Goal: Task Accomplishment & Management: Use online tool/utility

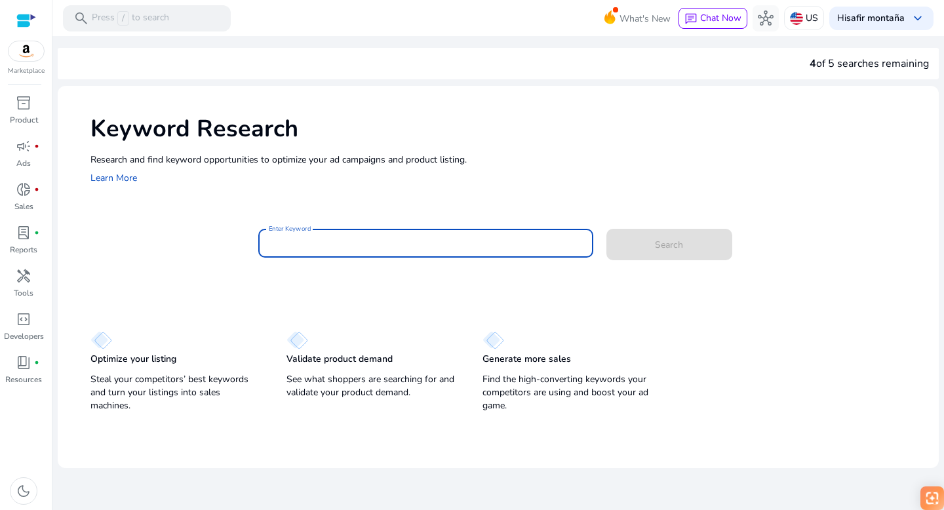
paste input "**********"
type input "**********"
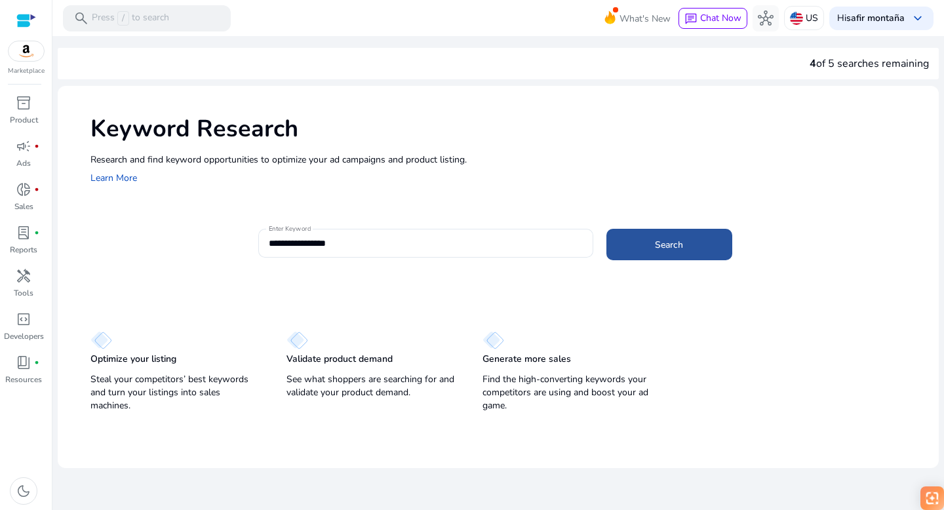
click at [666, 247] on span "Search" at bounding box center [669, 245] width 28 height 14
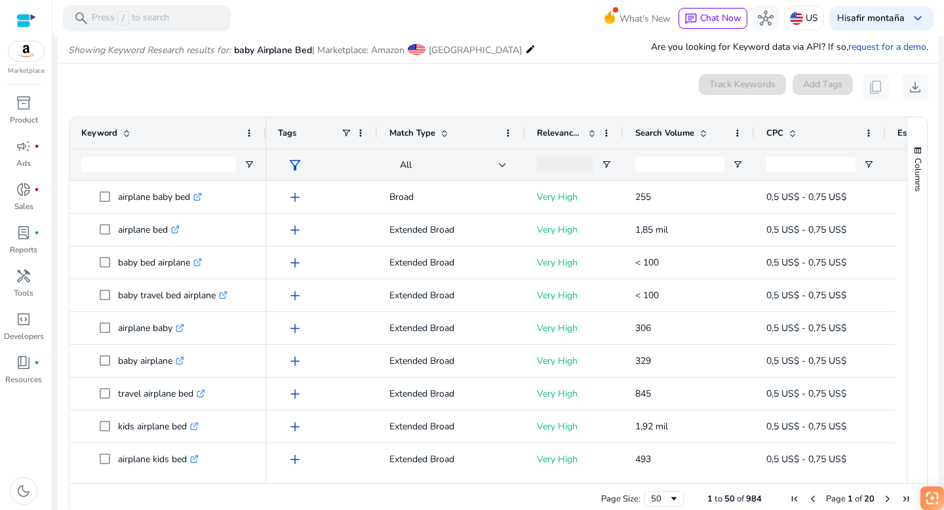
scroll to position [156, 0]
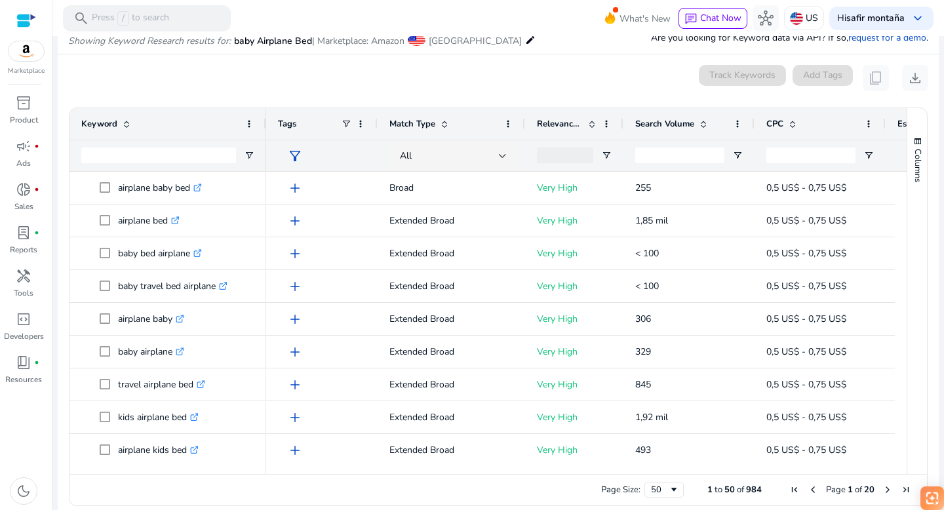
click at [795, 123] on span at bounding box center [792, 124] width 10 height 10
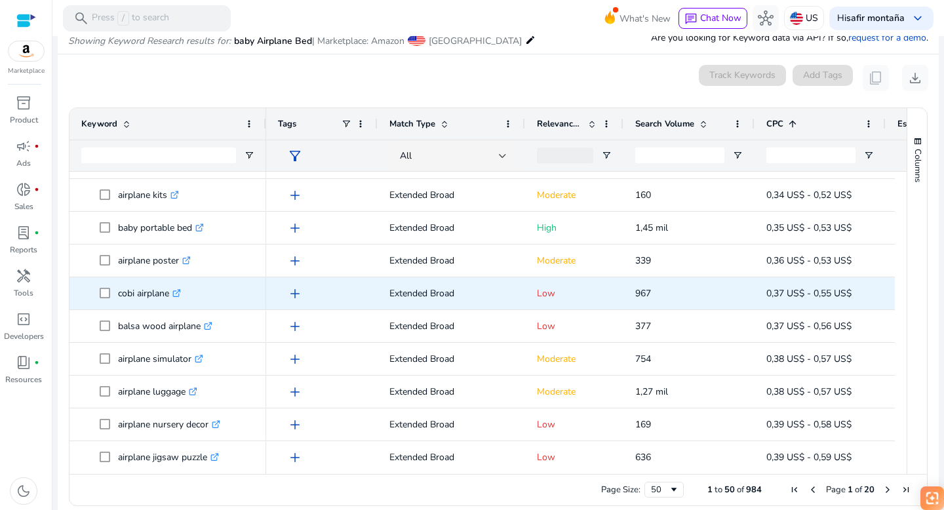
scroll to position [746, 0]
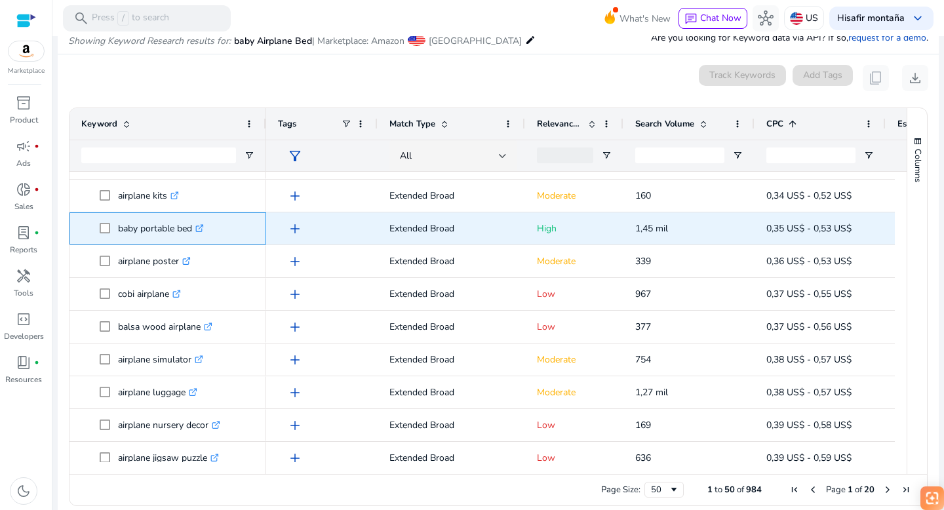
click at [203, 226] on icon at bounding box center [201, 226] width 5 height 5
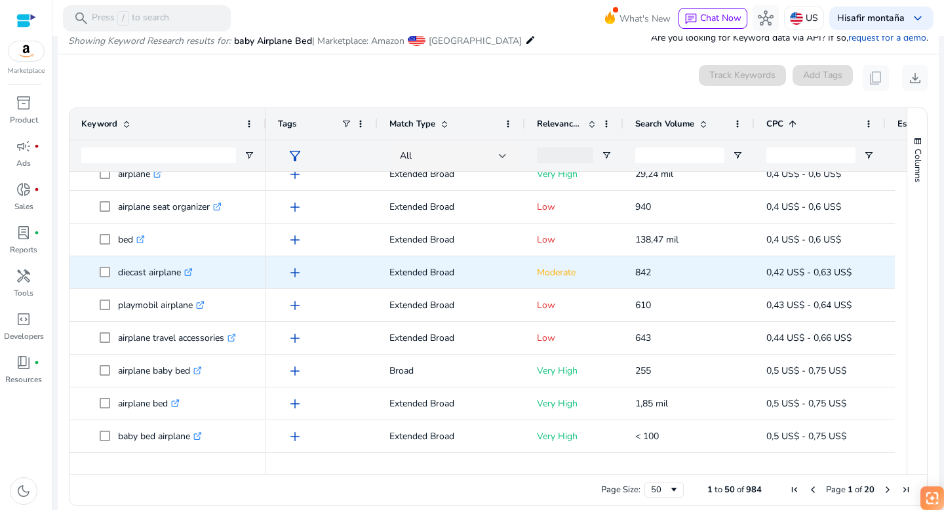
scroll to position [1064, 0]
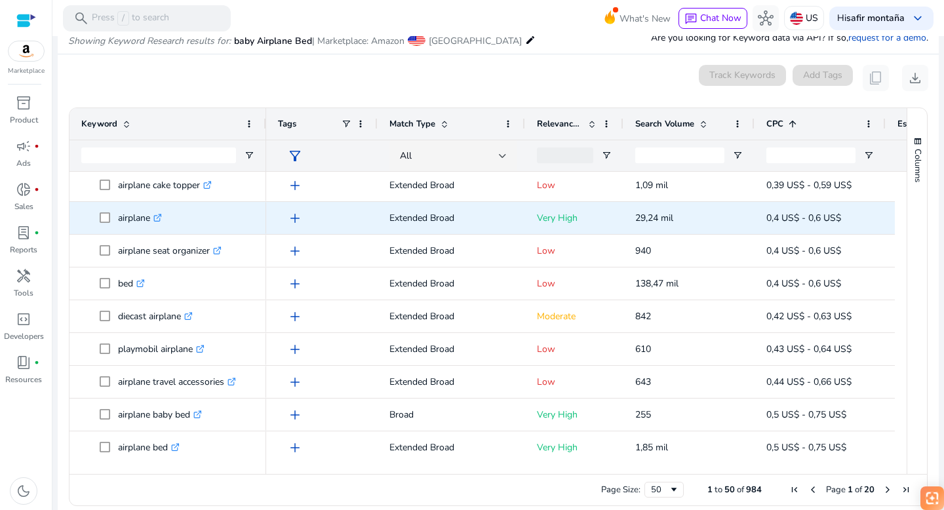
click at [159, 217] on icon ".st0{fill:#2c8af8}" at bounding box center [157, 218] width 9 height 9
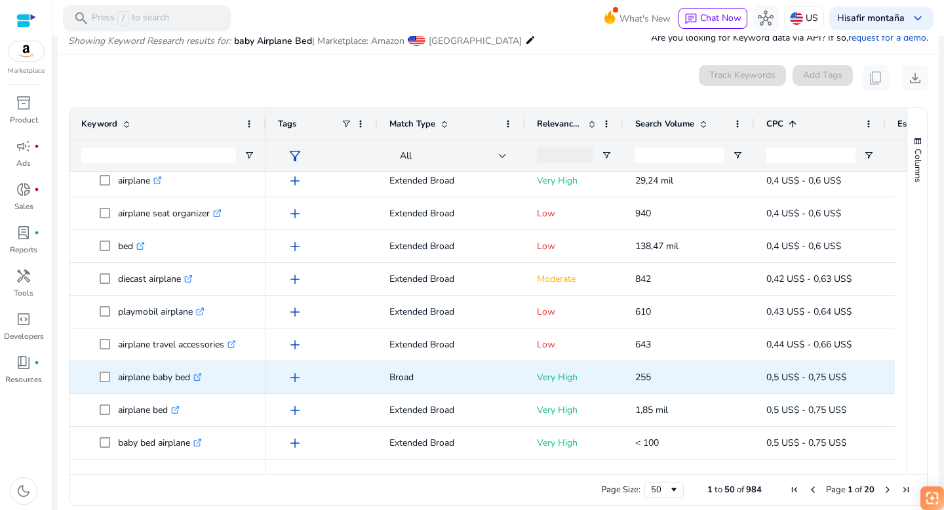
click at [201, 376] on icon ".st0{fill:#2c8af8}" at bounding box center [197, 377] width 9 height 9
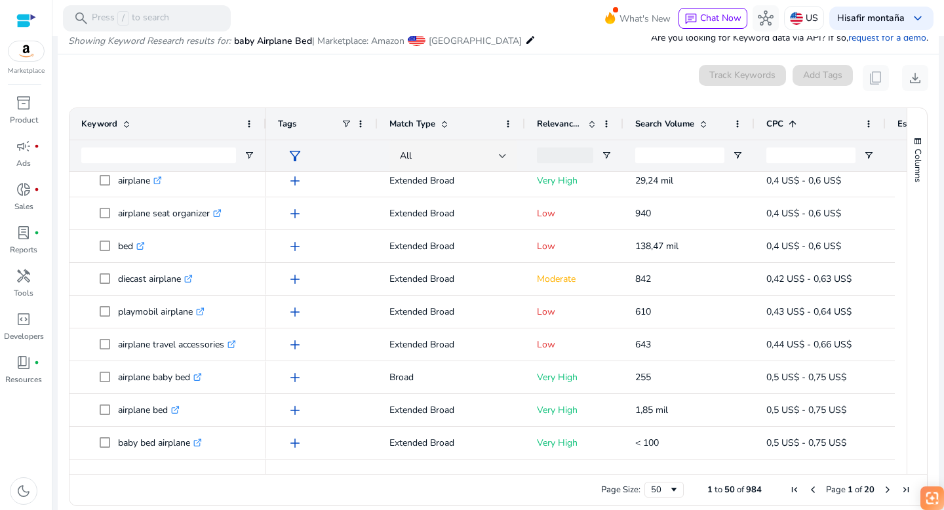
click at [793, 123] on span at bounding box center [792, 124] width 10 height 10
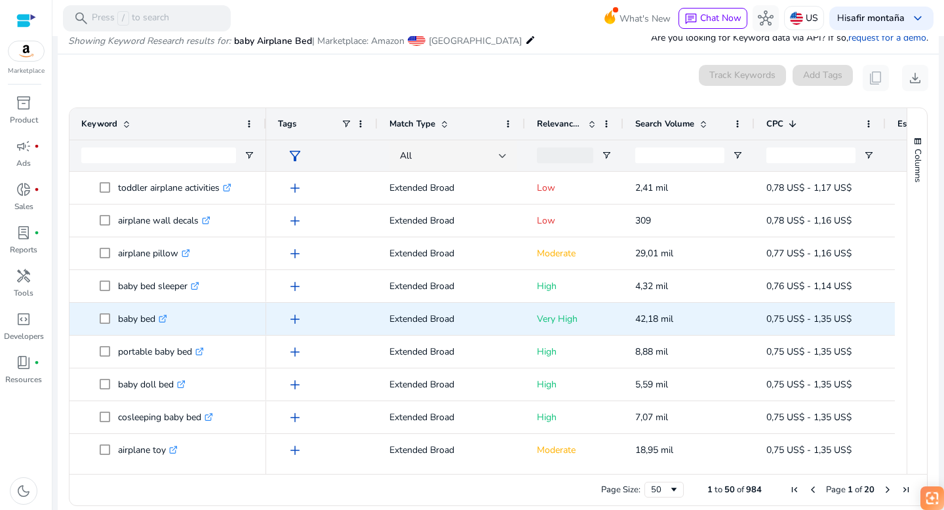
scroll to position [0, 0]
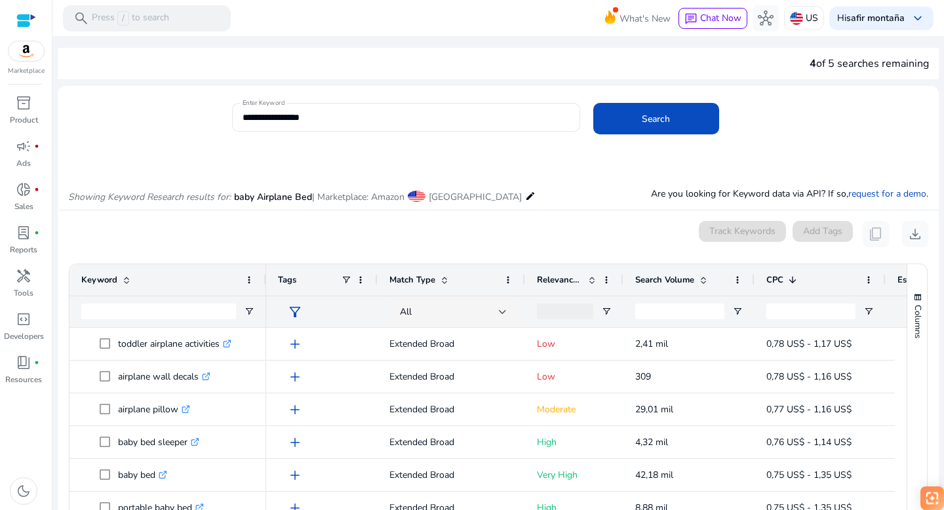
click at [792, 279] on span at bounding box center [792, 280] width 10 height 10
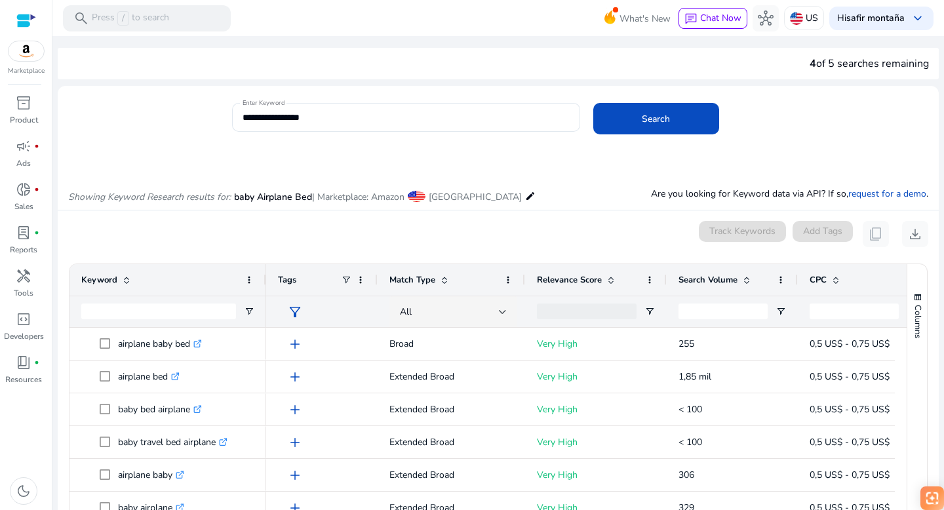
drag, startPoint x: 621, startPoint y: 274, endPoint x: 664, endPoint y: 275, distance: 43.3
click at [664, 275] on div at bounding box center [666, 279] width 5 height 31
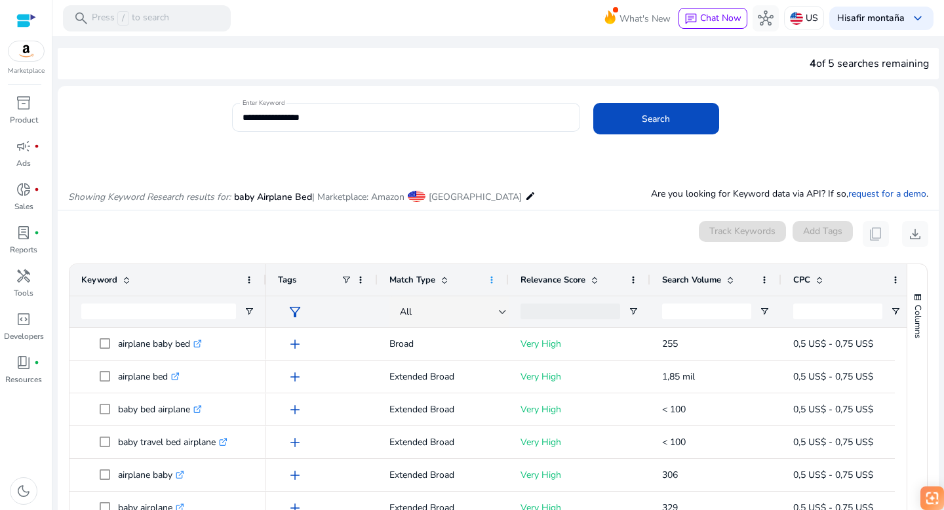
drag, startPoint x: 525, startPoint y: 273, endPoint x: 493, endPoint y: 275, distance: 31.5
click at [493, 275] on div "Match Type" at bounding box center [443, 279] width 131 height 31
drag, startPoint x: 376, startPoint y: 277, endPoint x: 363, endPoint y: 277, distance: 13.1
click at [363, 277] on div "Tags" at bounding box center [321, 279] width 111 height 31
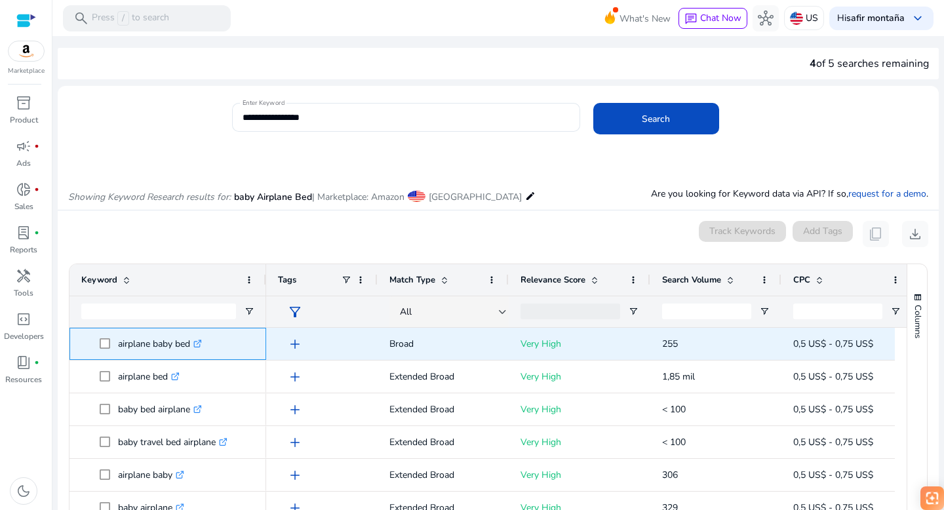
click at [202, 343] on icon ".st0{fill:#2c8af8}" at bounding box center [197, 344] width 9 height 9
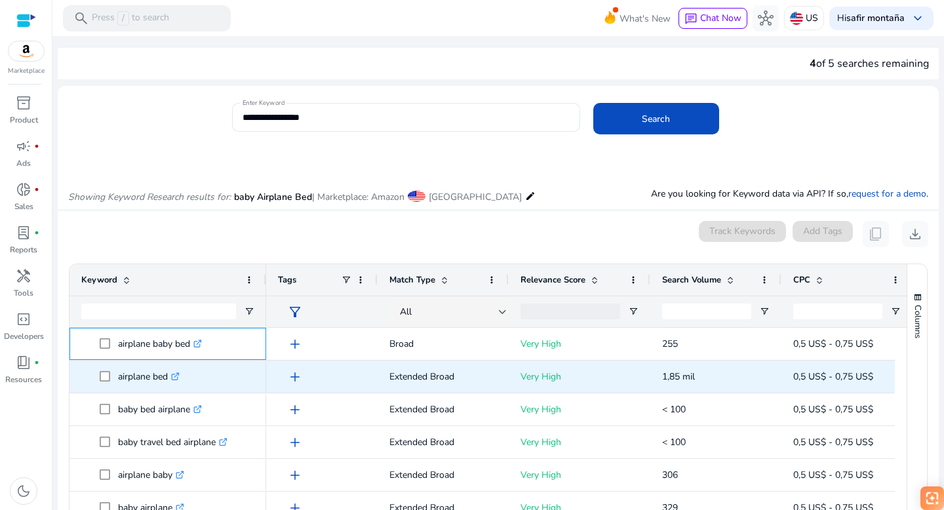
scroll to position [14, 0]
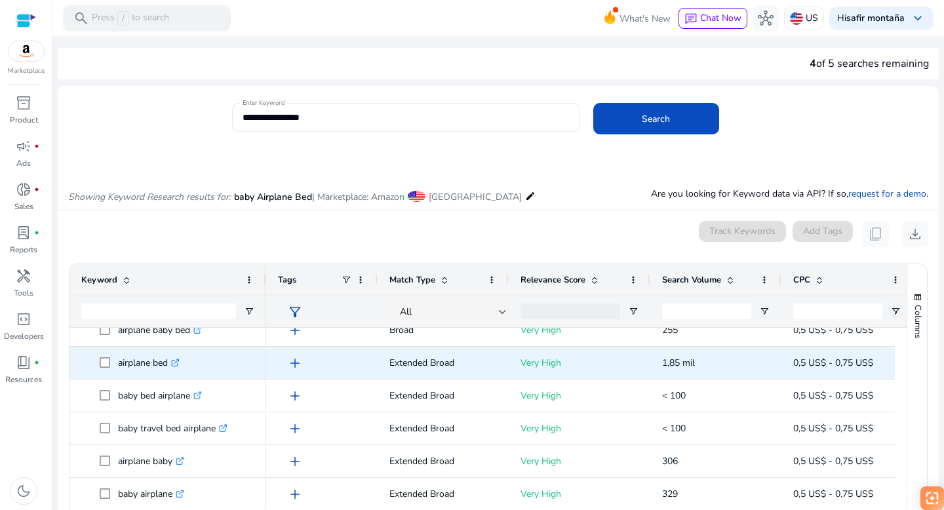
click at [179, 361] on icon ".st0{fill:#2c8af8}" at bounding box center [175, 363] width 9 height 9
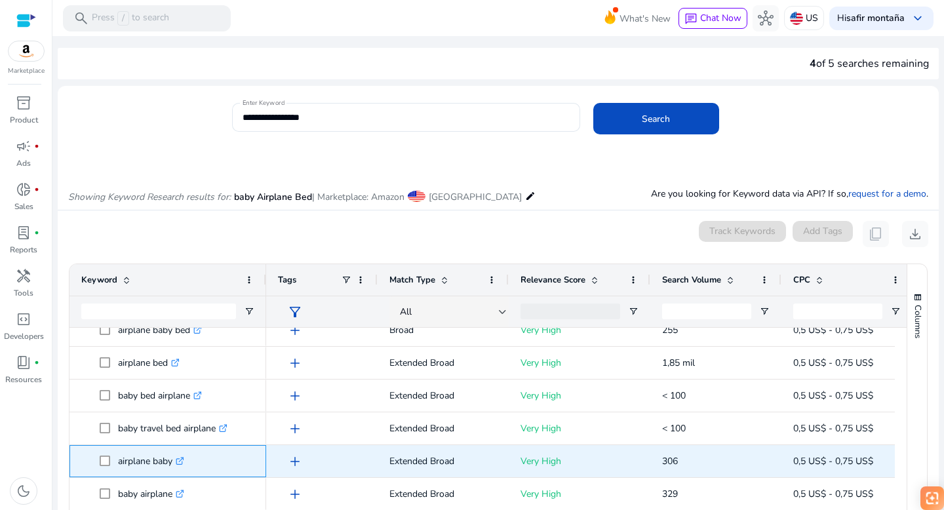
click at [184, 461] on icon ".st0{fill:#2c8af8}" at bounding box center [180, 461] width 9 height 9
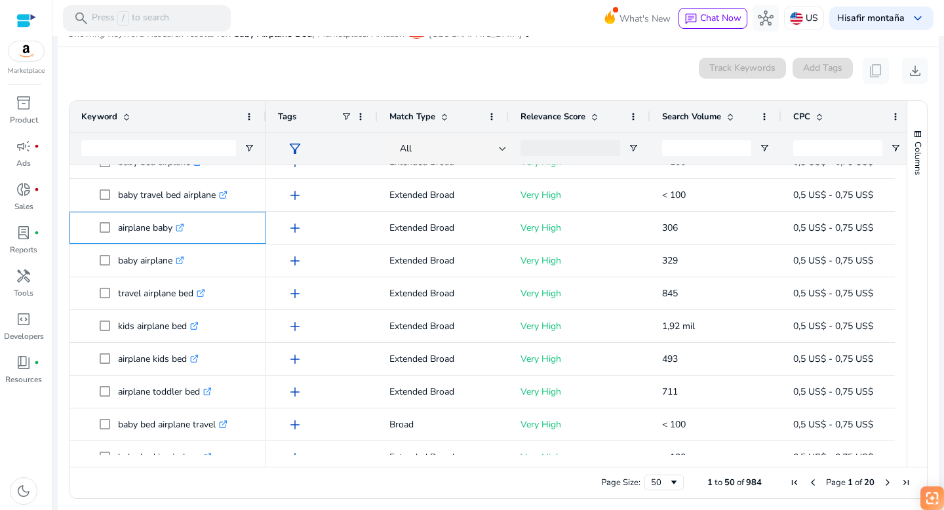
scroll to position [169, 0]
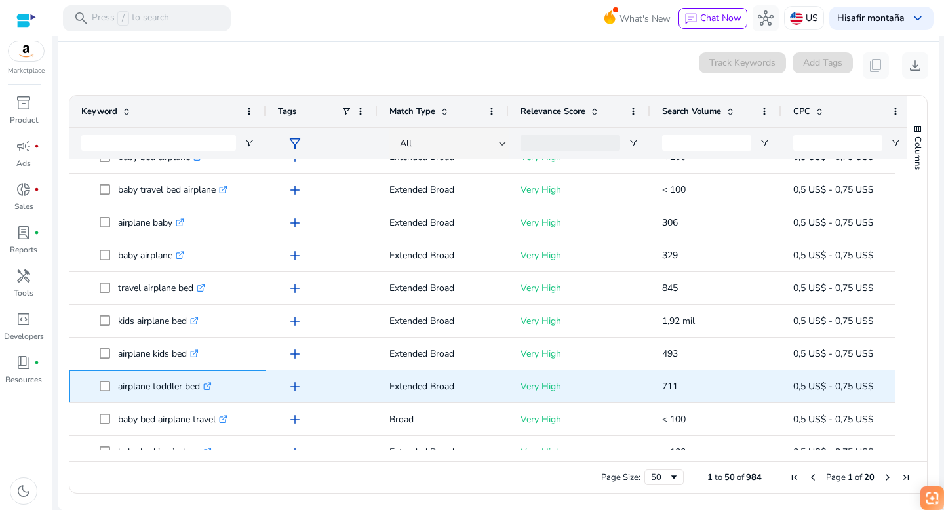
click at [211, 384] on icon ".st0{fill:#2c8af8}" at bounding box center [207, 386] width 9 height 9
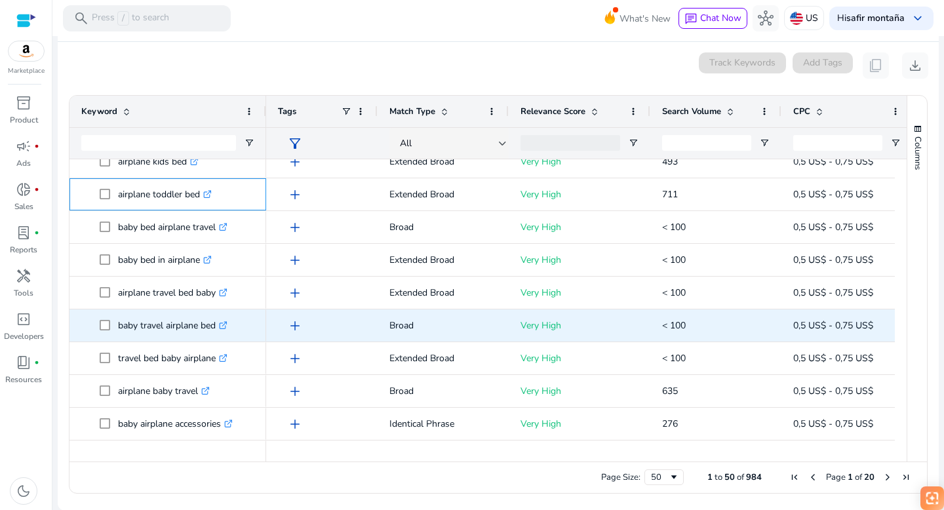
scroll to position [348, 0]
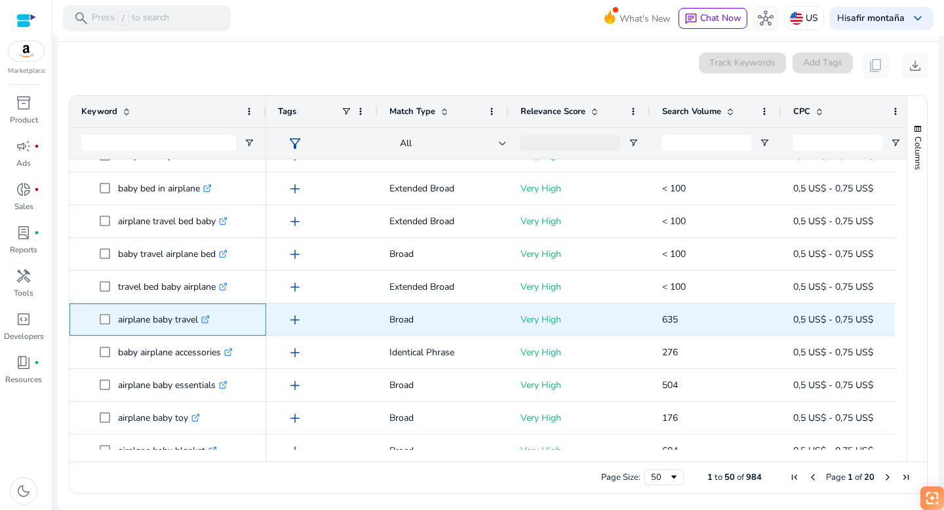
click at [210, 316] on icon ".st0{fill:#2c8af8}" at bounding box center [205, 319] width 9 height 9
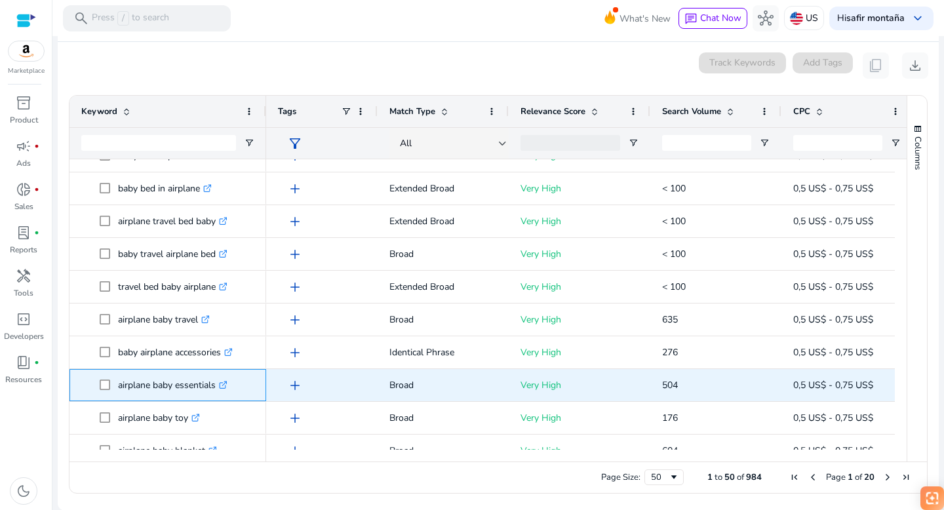
click at [227, 383] on icon ".st0{fill:#2c8af8}" at bounding box center [223, 385] width 9 height 9
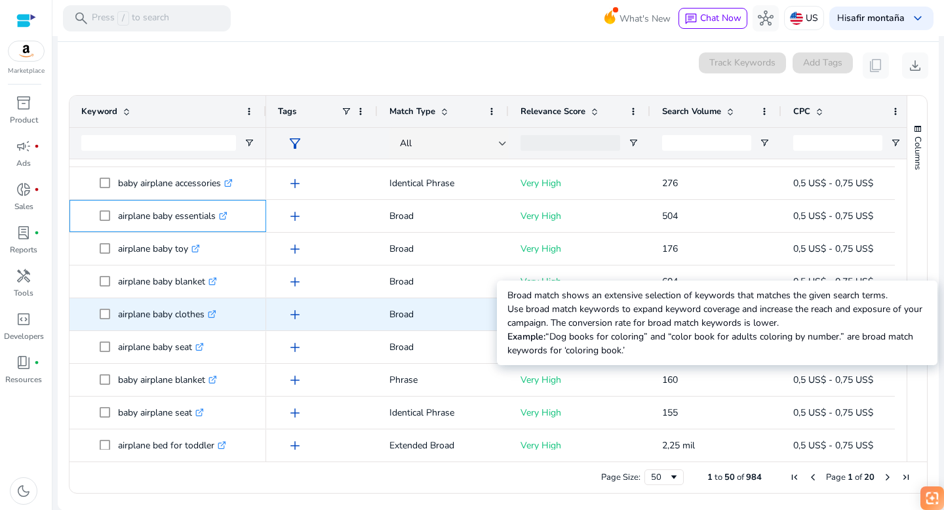
scroll to position [517, 0]
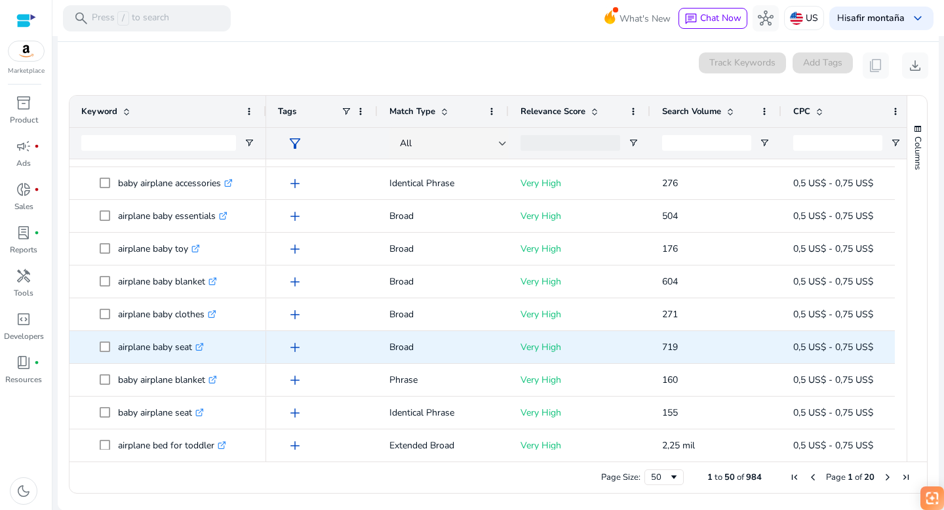
click at [201, 344] on icon at bounding box center [199, 347] width 7 height 7
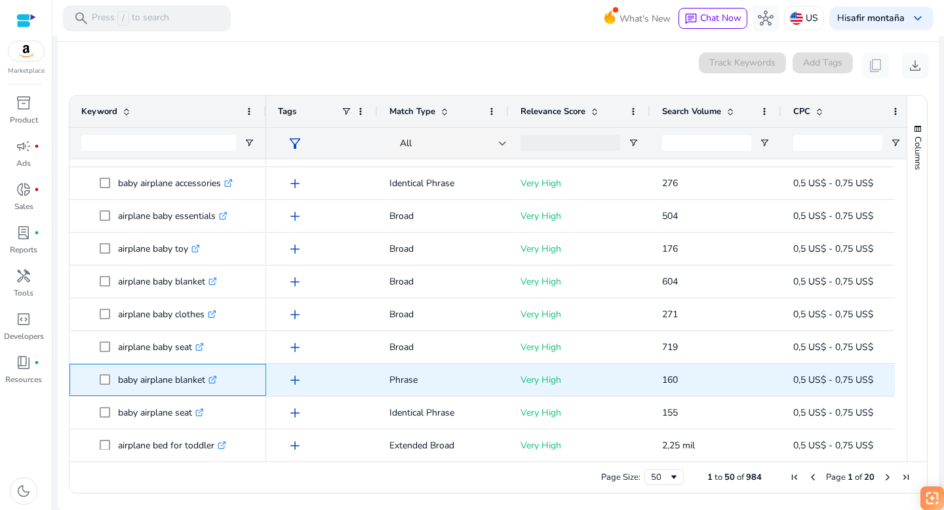
click at [216, 378] on icon at bounding box center [214, 378] width 5 height 5
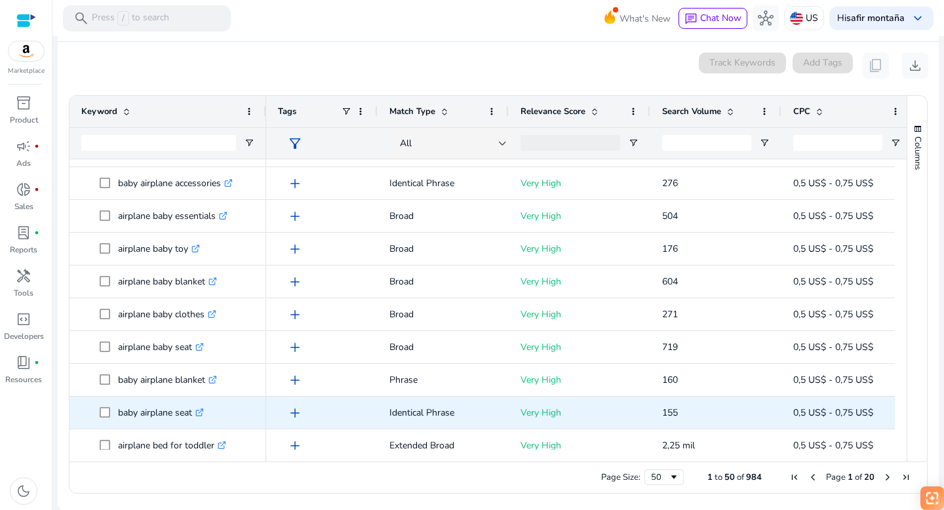
click at [201, 412] on icon ".st0{fill:#2c8af8}" at bounding box center [199, 412] width 9 height 9
